Goal: Task Accomplishment & Management: Manage account settings

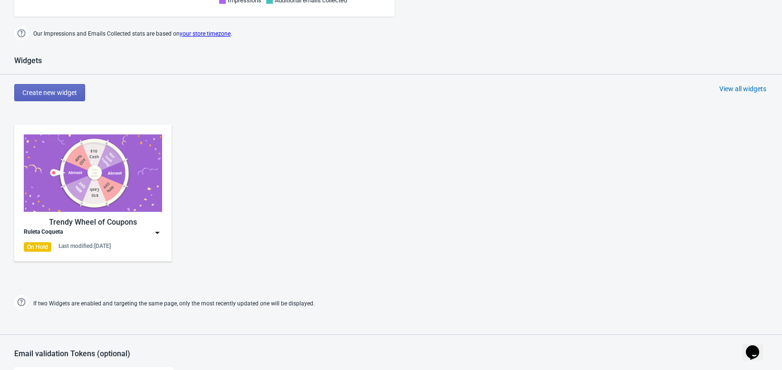
scroll to position [362, 0]
click at [155, 234] on img at bounding box center [158, 232] width 10 height 10
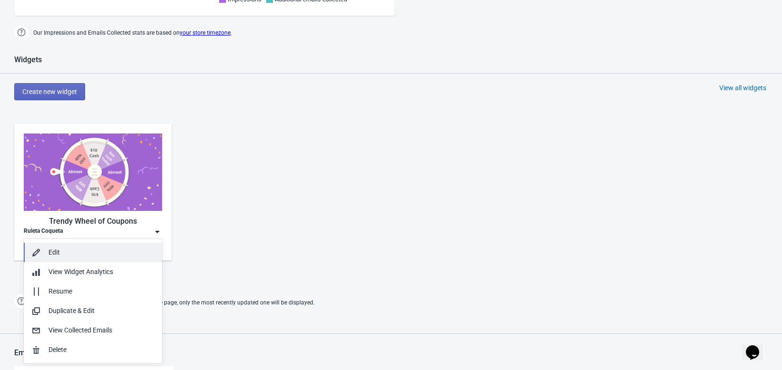
click at [86, 255] on div "Edit" at bounding box center [101, 253] width 106 height 10
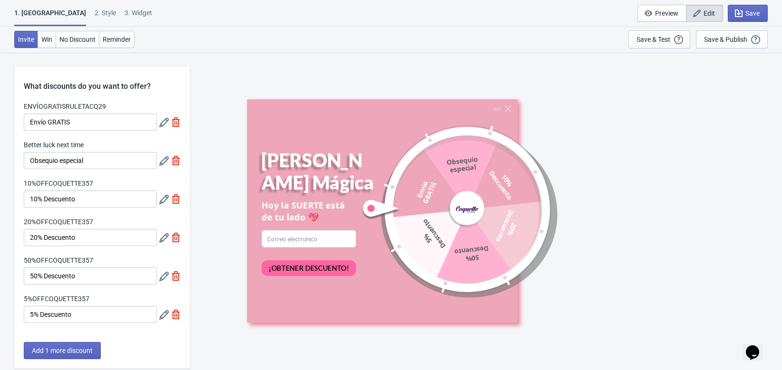
click at [305, 64] on div "Quit Gira la Rueda Mágica Hoy la SUERTE está de tu lado 💖 email-input ¡OBTENER …" at bounding box center [486, 210] width 582 height 317
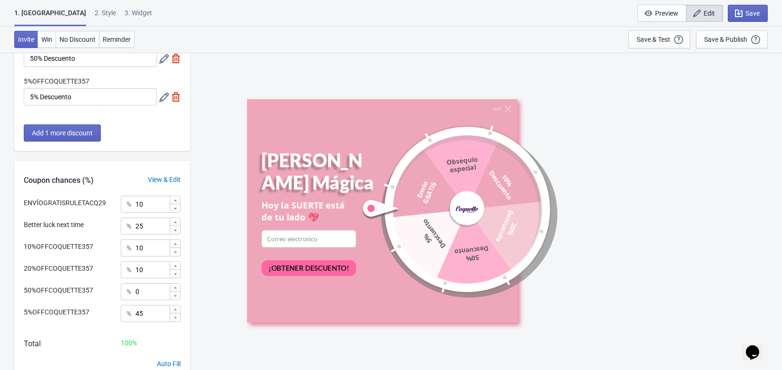
scroll to position [257, 0]
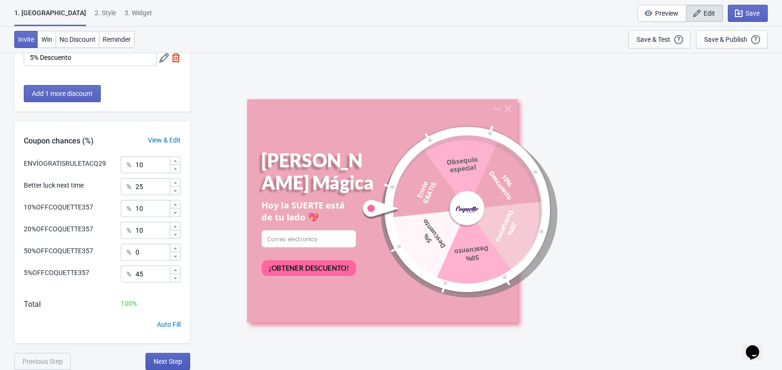
click at [161, 359] on span "Next Step" at bounding box center [167, 362] width 29 height 8
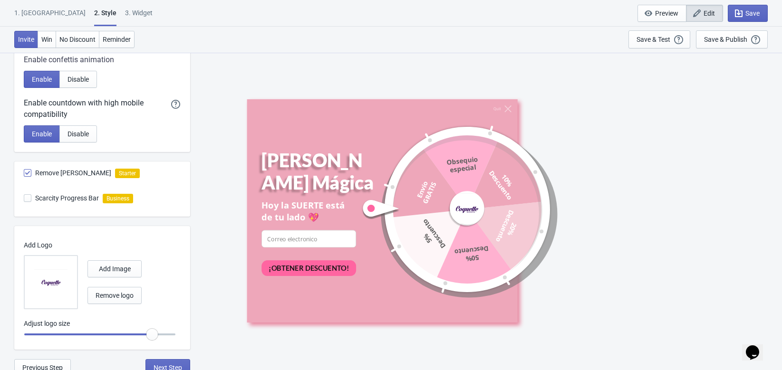
scroll to position [464, 0]
click at [26, 200] on span at bounding box center [28, 199] width 8 height 8
click at [24, 200] on input "Scarcity Progress Bar" at bounding box center [24, 203] width 0 height 17
checkbox input "true"
radio input "true"
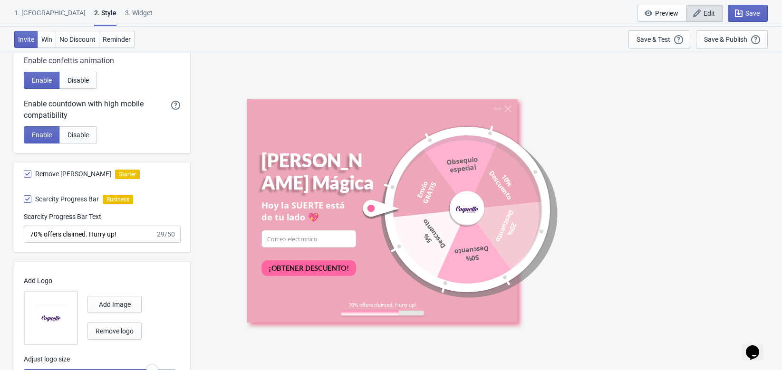
click at [26, 200] on span at bounding box center [28, 199] width 8 height 8
click at [24, 200] on input "Scarcity Progress Bar" at bounding box center [24, 203] width 0 height 17
checkbox input "false"
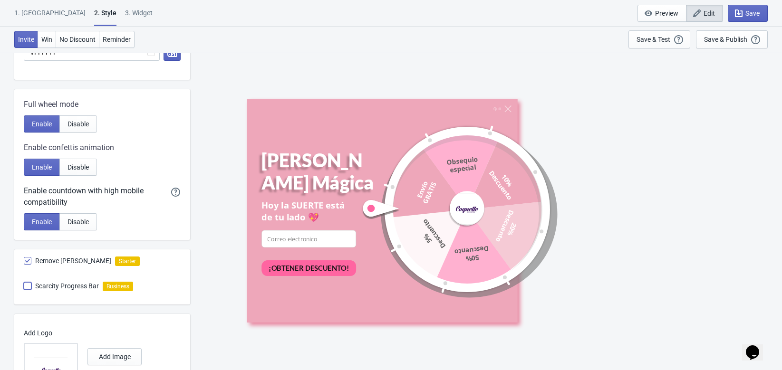
scroll to position [372, 0]
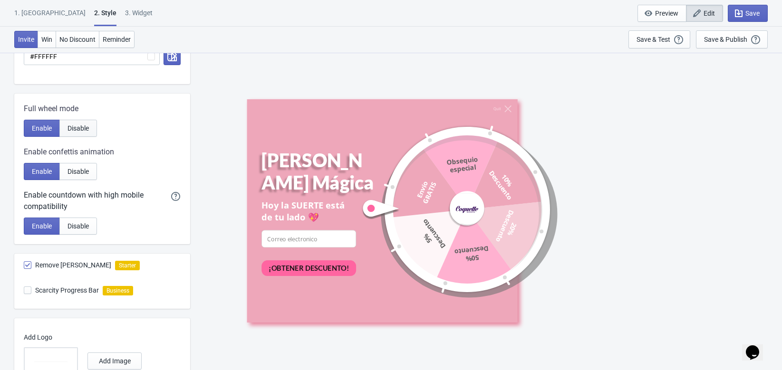
click at [92, 129] on button "Disable" at bounding box center [78, 128] width 38 height 17
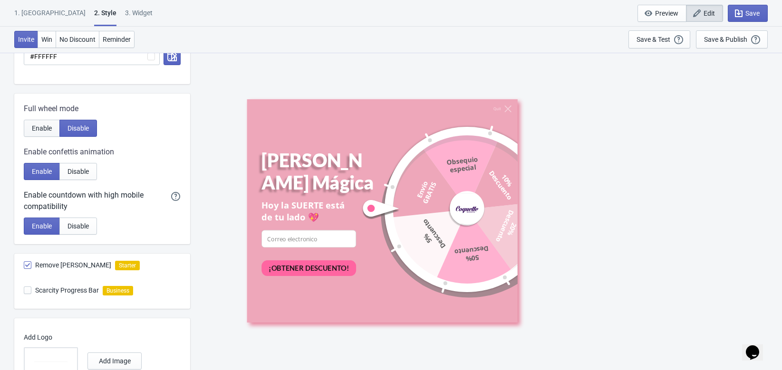
click at [47, 129] on span "Enable" at bounding box center [42, 128] width 20 height 8
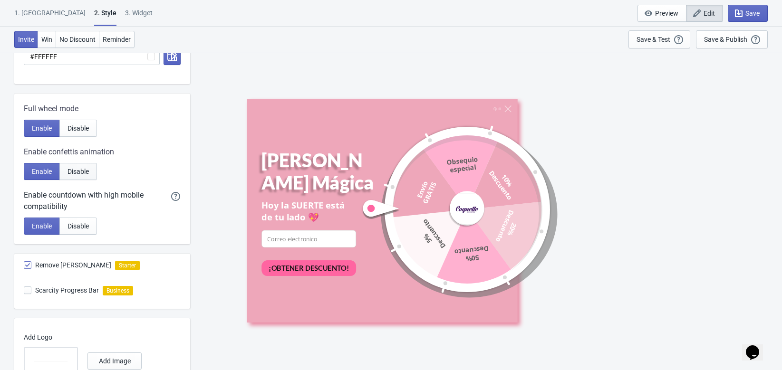
click at [87, 172] on span "Disable" at bounding box center [77, 172] width 21 height 8
click at [32, 173] on span "Enable" at bounding box center [42, 172] width 20 height 8
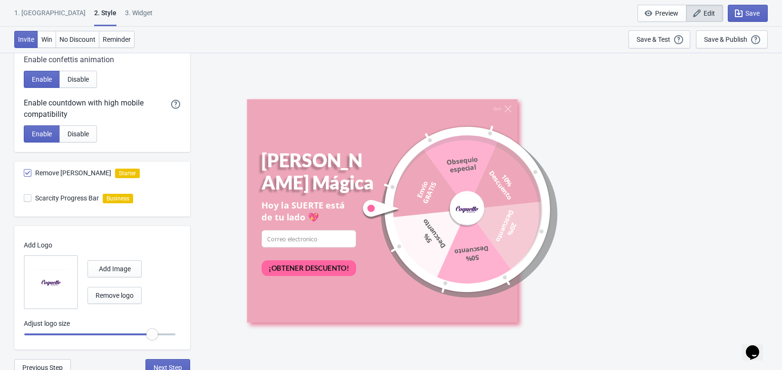
scroll to position [471, 0]
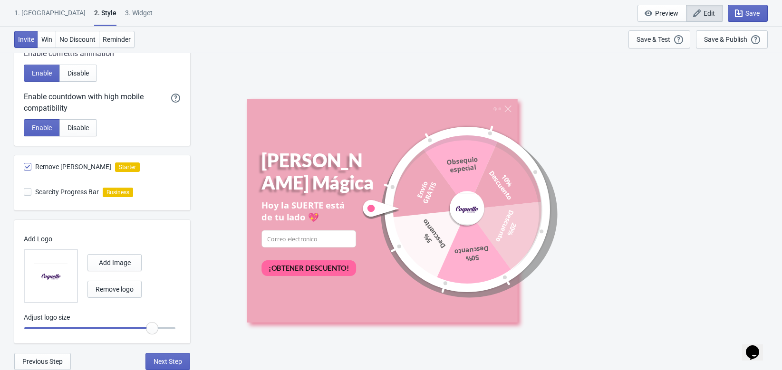
radio input "true"
type input "1.1"
radio input "true"
type input "1.05"
radio input "true"
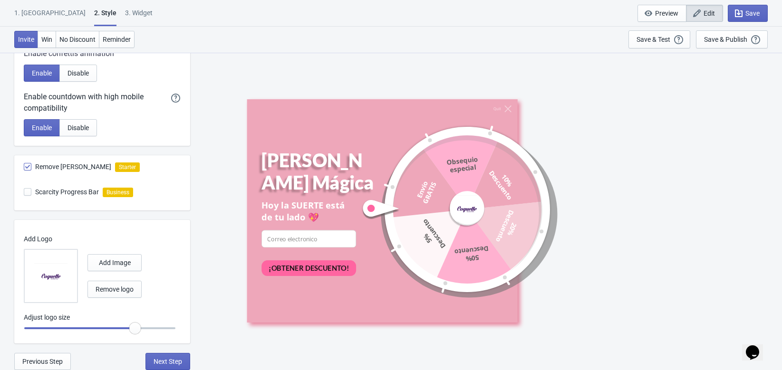
drag, startPoint x: 150, startPoint y: 328, endPoint x: 134, endPoint y: 328, distance: 16.2
type input "1"
click at [134, 328] on input "range" at bounding box center [100, 328] width 152 height 17
click at [739, 19] on button "Save" at bounding box center [747, 13] width 40 height 17
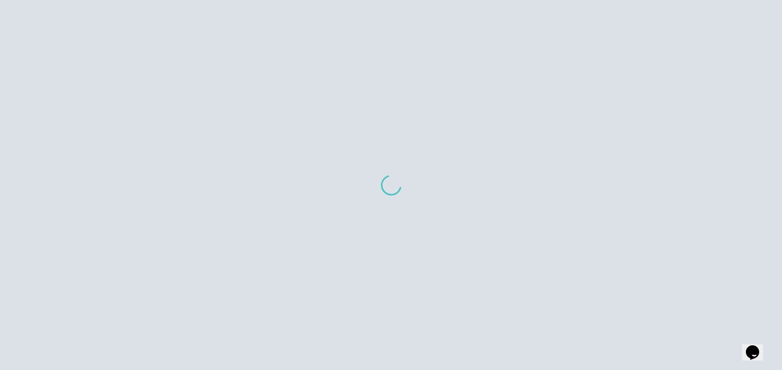
scroll to position [428, 0]
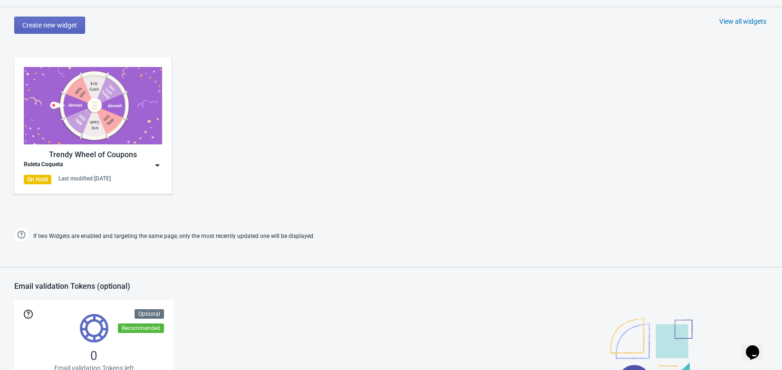
click at [157, 168] on img at bounding box center [158, 166] width 10 height 10
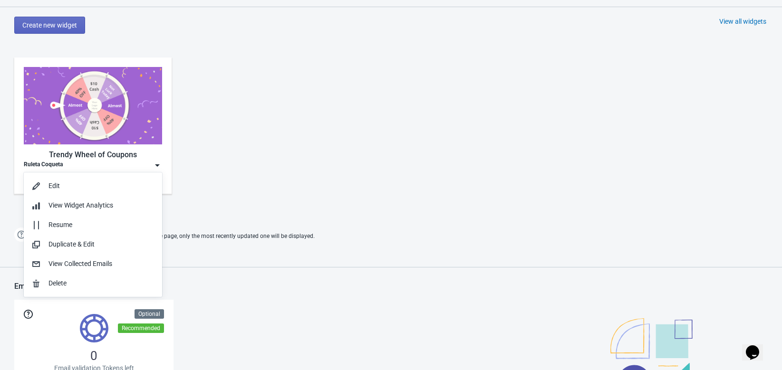
click at [287, 172] on div "Trendy Wheel of Coupons Ruleta Coqueta On Hold Last modified: 4.9.2025" at bounding box center [391, 133] width 782 height 171
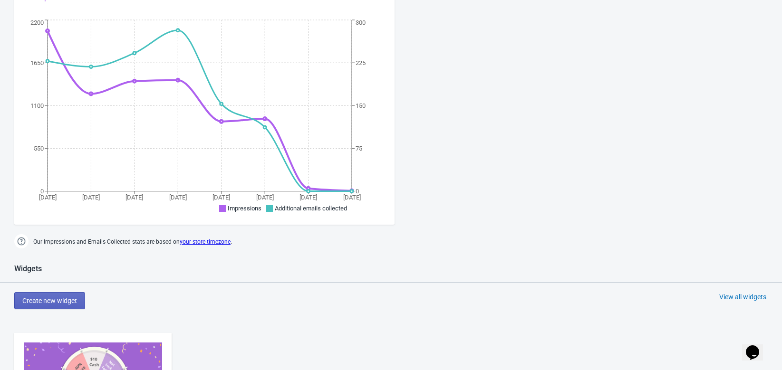
scroll to position [0, 0]
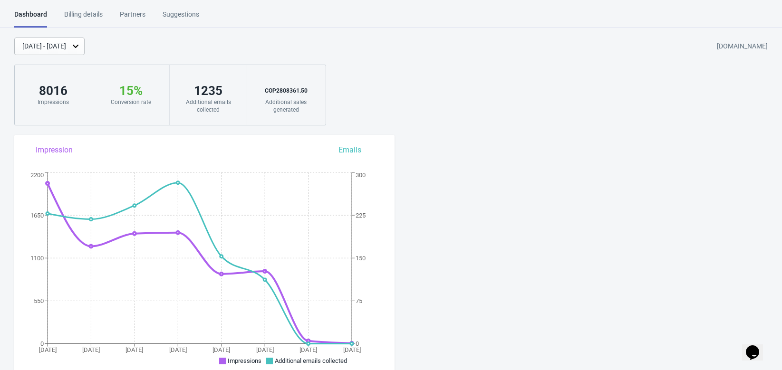
click at [86, 14] on div "Billing details" at bounding box center [83, 18] width 38 height 17
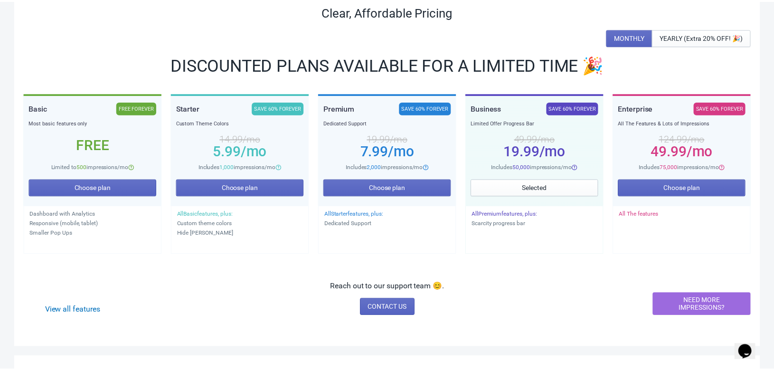
scroll to position [101, 0]
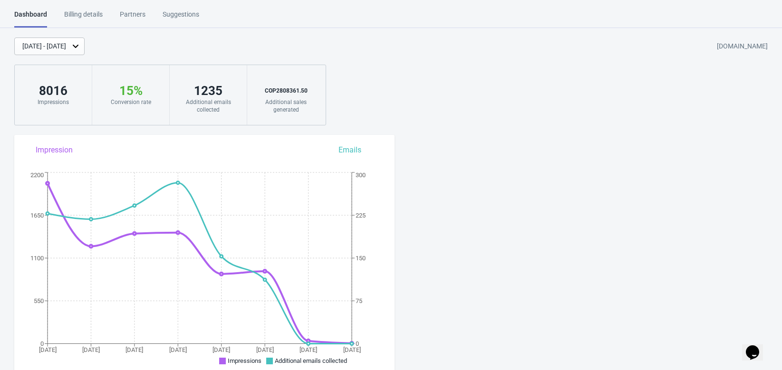
click at [353, 56] on div "[DATE] - [DATE] [DOMAIN_NAME] 8016 Impressions 15 % Your Tada Widget has a conv…" at bounding box center [391, 82] width 782 height 88
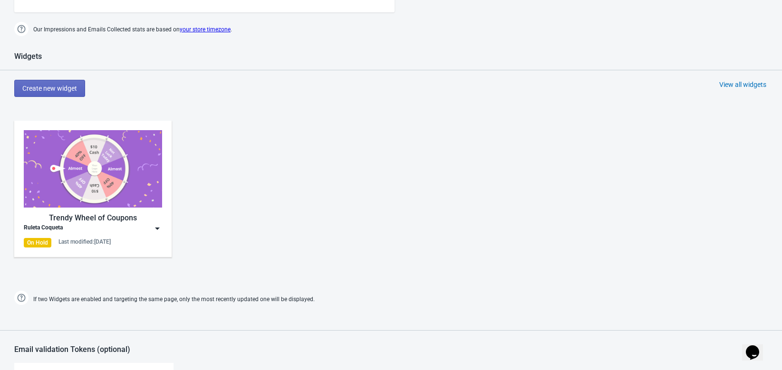
scroll to position [366, 0]
click at [143, 220] on div "Trendy Wheel of Coupons" at bounding box center [93, 216] width 138 height 11
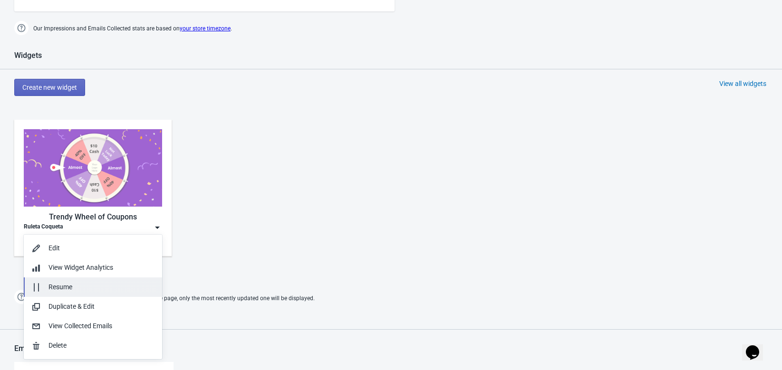
click at [89, 289] on div "Resume" at bounding box center [101, 287] width 106 height 10
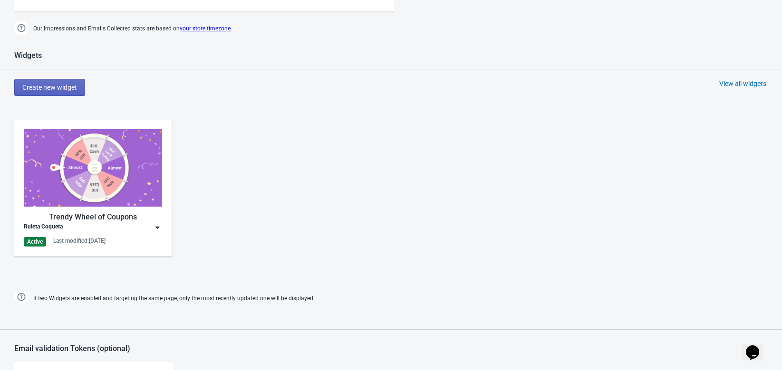
click at [299, 172] on div "Trendy Wheel of Coupons Ruleta Coqueta Active Last modified: [DATE]" at bounding box center [391, 195] width 782 height 171
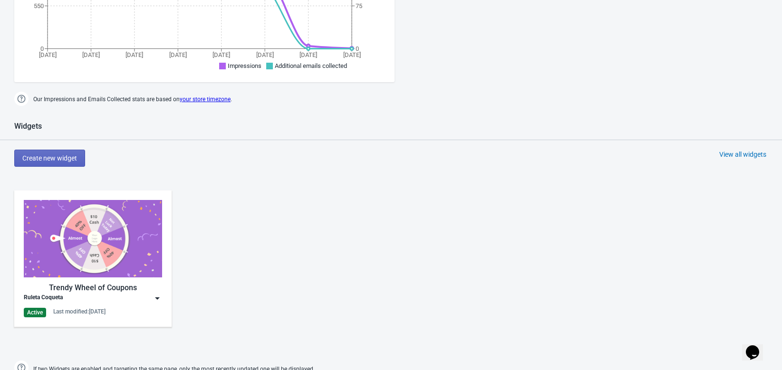
scroll to position [317, 0]
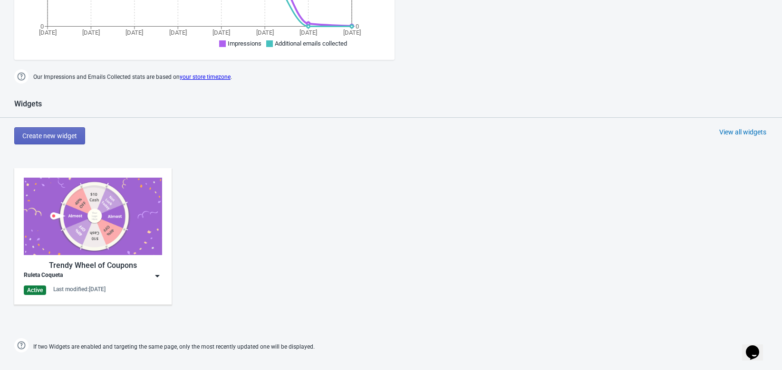
click at [153, 277] on img at bounding box center [158, 276] width 10 height 10
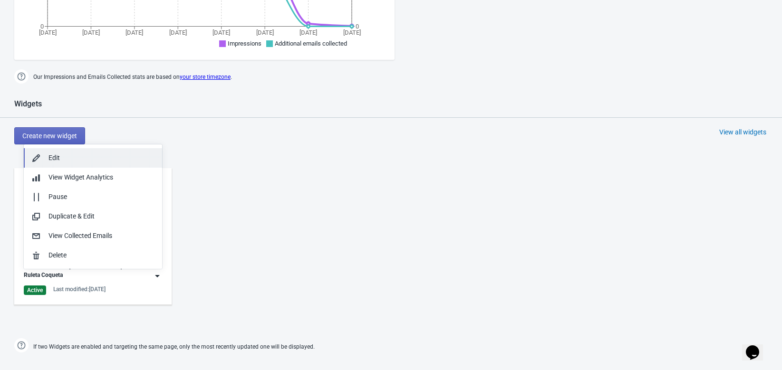
click at [85, 154] on div "Edit" at bounding box center [101, 158] width 106 height 10
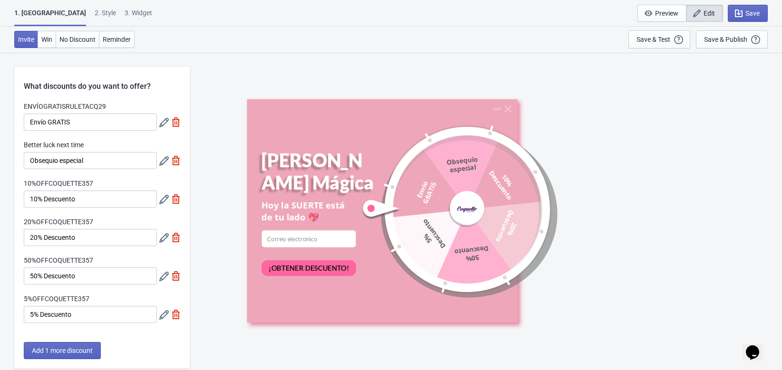
scroll to position [257, 0]
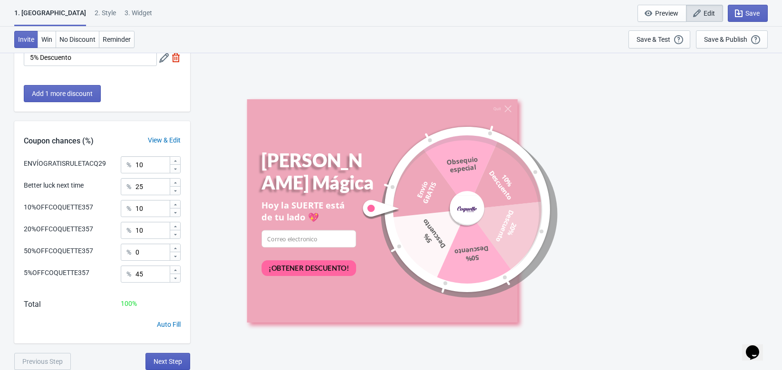
click at [163, 365] on span "Next Step" at bounding box center [167, 362] width 29 height 8
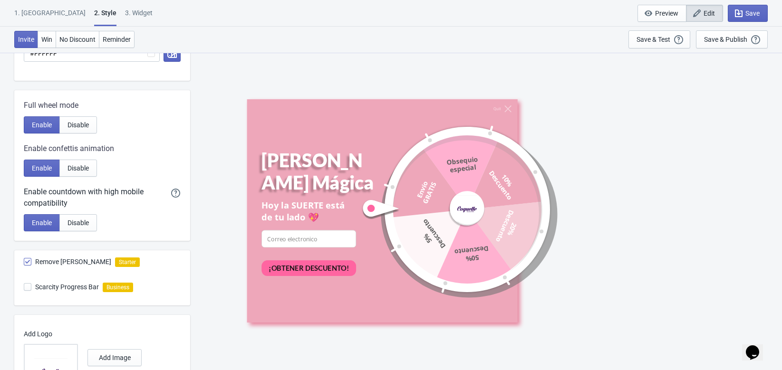
scroll to position [471, 0]
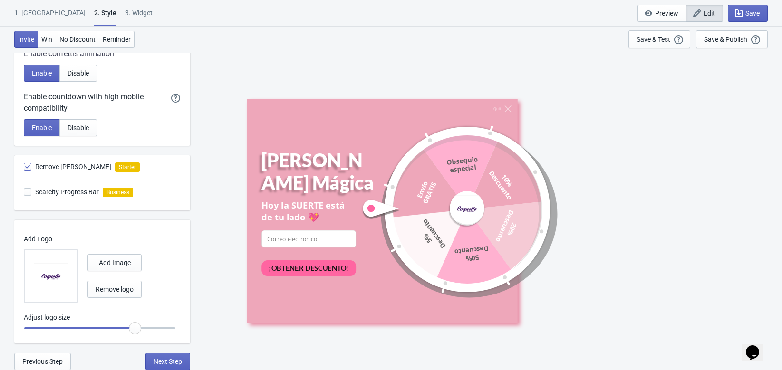
click at [28, 167] on span at bounding box center [28, 167] width 8 height 8
click at [24, 167] on input "Remove [PERSON_NAME]" at bounding box center [24, 171] width 0 height 17
checkbox input "false"
radio input "true"
click at [28, 167] on span at bounding box center [28, 167] width 8 height 8
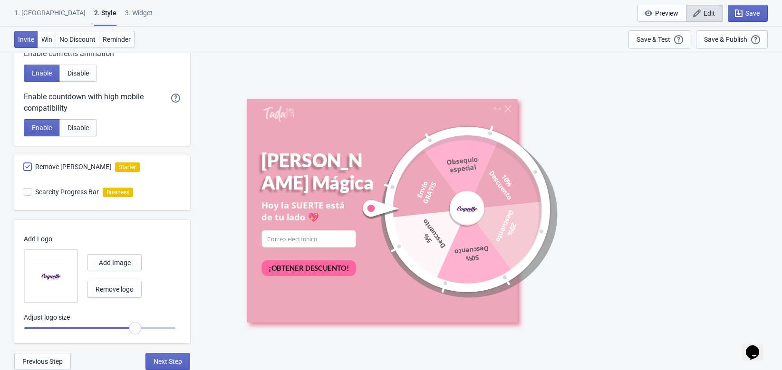
click at [24, 167] on input "Remove [PERSON_NAME]" at bounding box center [24, 171] width 0 height 17
checkbox input "true"
radio input "true"
click at [27, 192] on span at bounding box center [28, 192] width 8 height 8
click at [24, 192] on input "Scarcity Progress Bar" at bounding box center [24, 196] width 0 height 17
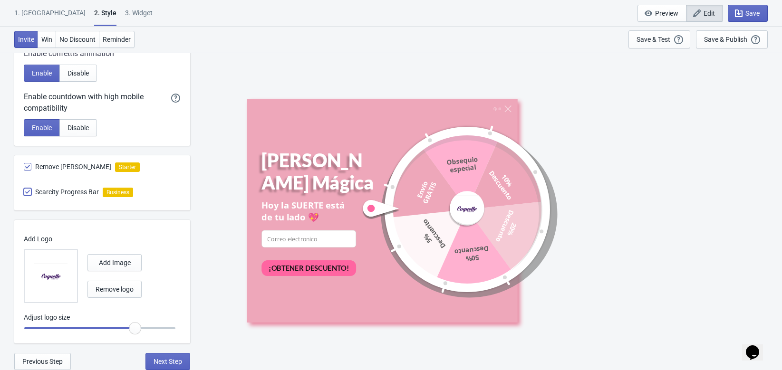
checkbox input "true"
radio input "true"
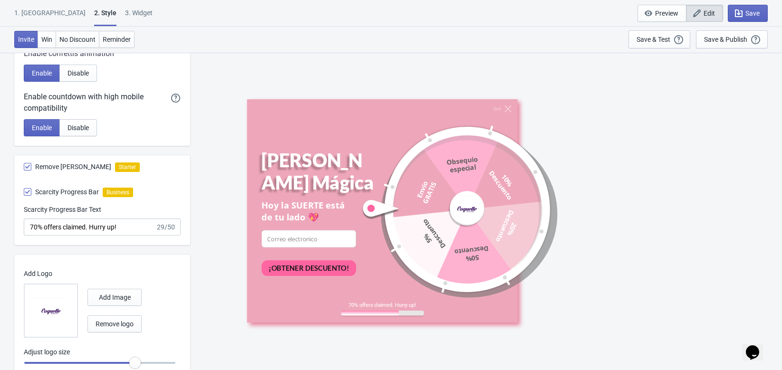
click at [27, 192] on span at bounding box center [28, 192] width 8 height 8
click at [24, 192] on input "Scarcity Progress Bar" at bounding box center [24, 196] width 0 height 17
checkbox input "false"
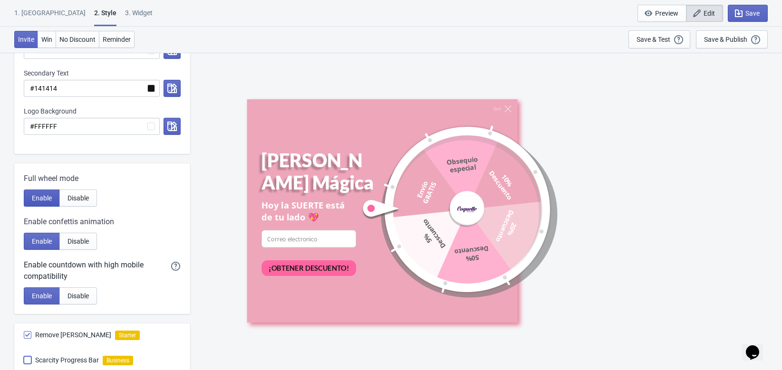
scroll to position [304, 0]
click at [83, 294] on span "Disable" at bounding box center [77, 295] width 21 height 8
radio input "true"
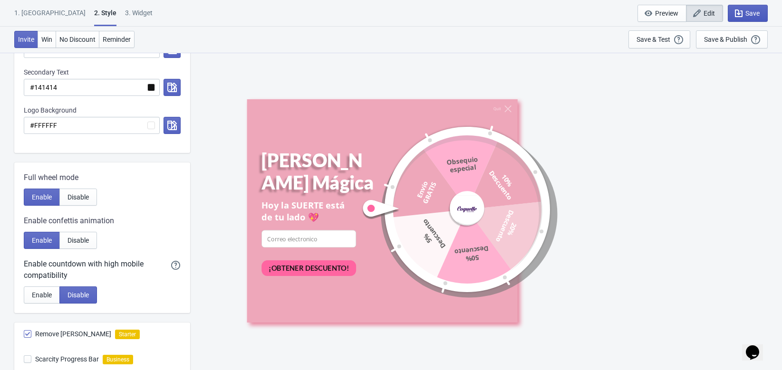
click at [751, 10] on span "Save" at bounding box center [752, 14] width 14 height 8
